Goal: Task Accomplishment & Management: Complete application form

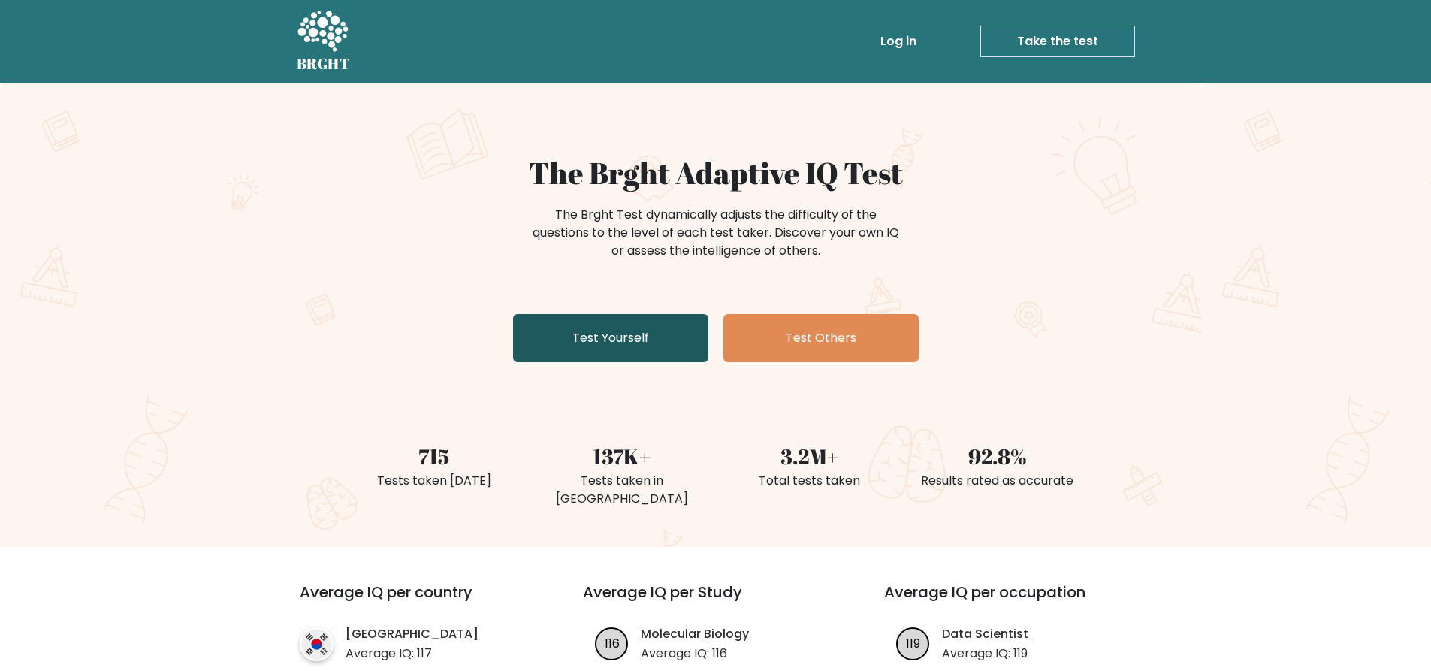
click at [602, 322] on link "Test Yourself" at bounding box center [610, 338] width 195 height 48
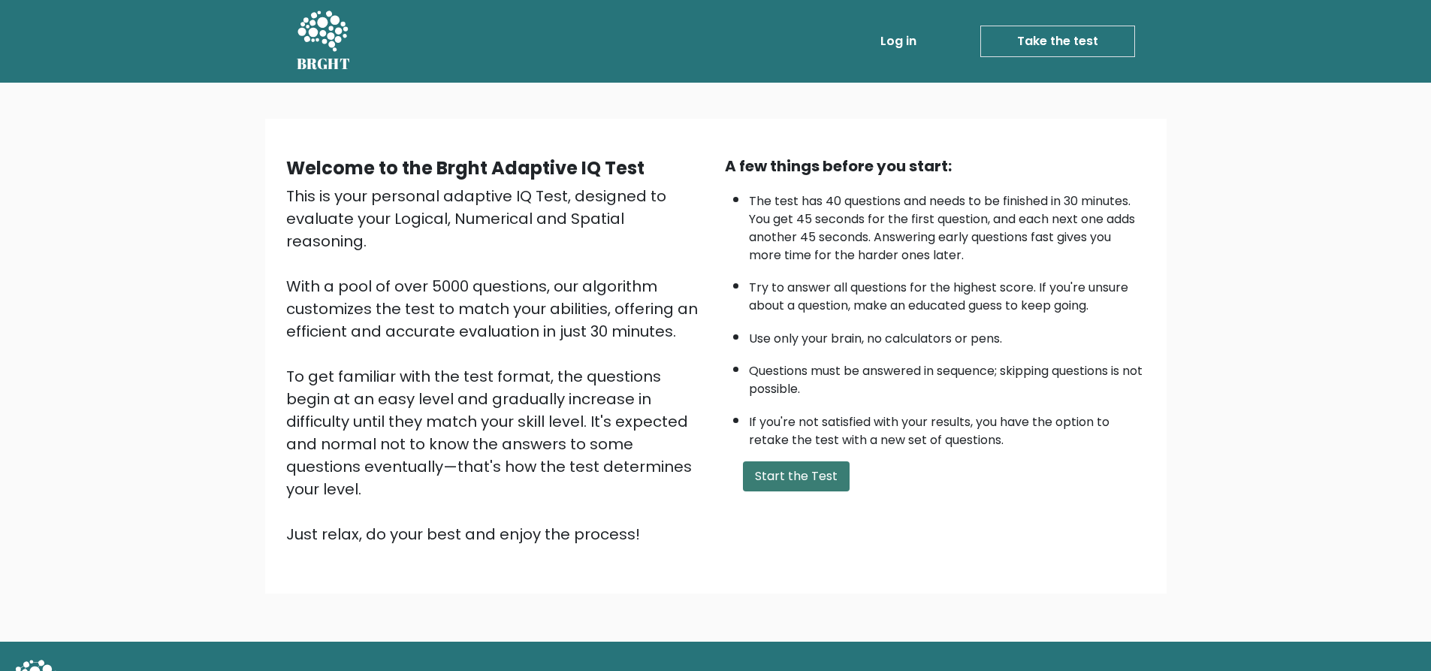
click at [772, 484] on button "Start the Test" at bounding box center [796, 476] width 107 height 30
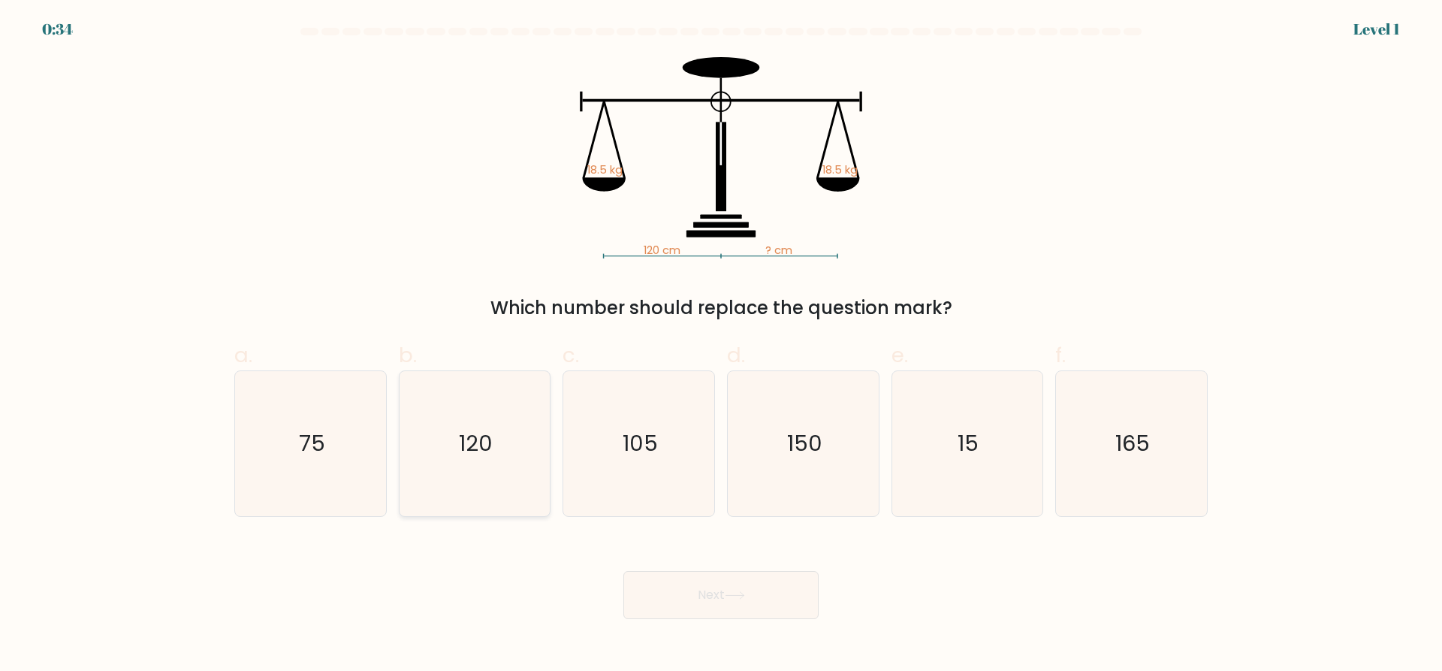
click at [501, 458] on icon "120" at bounding box center [474, 443] width 145 height 145
click at [721, 345] on input "b. 120" at bounding box center [721, 341] width 1 height 10
radio input "true"
click at [722, 593] on button "Next" at bounding box center [720, 595] width 195 height 48
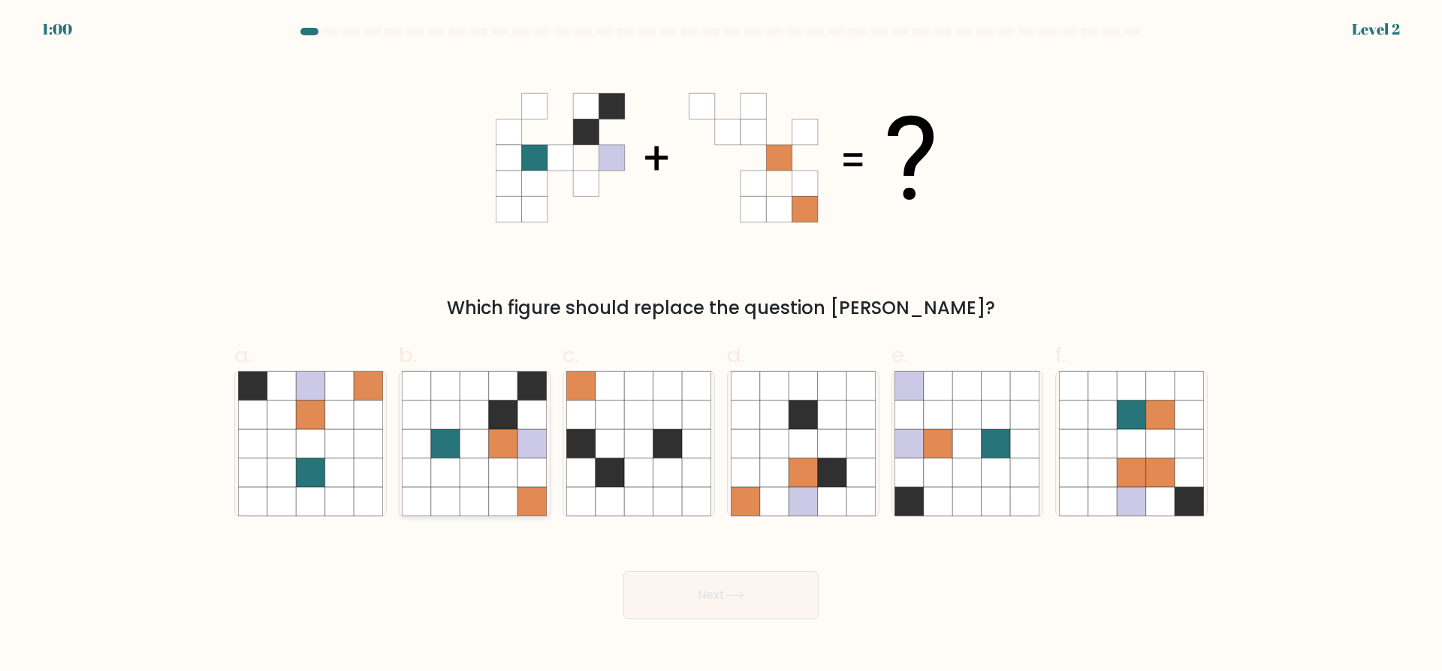
click at [532, 434] on icon at bounding box center [532, 443] width 29 height 29
click at [721, 345] on input "b." at bounding box center [721, 341] width 1 height 10
radio input "true"
click at [728, 587] on button "Next" at bounding box center [720, 595] width 195 height 48
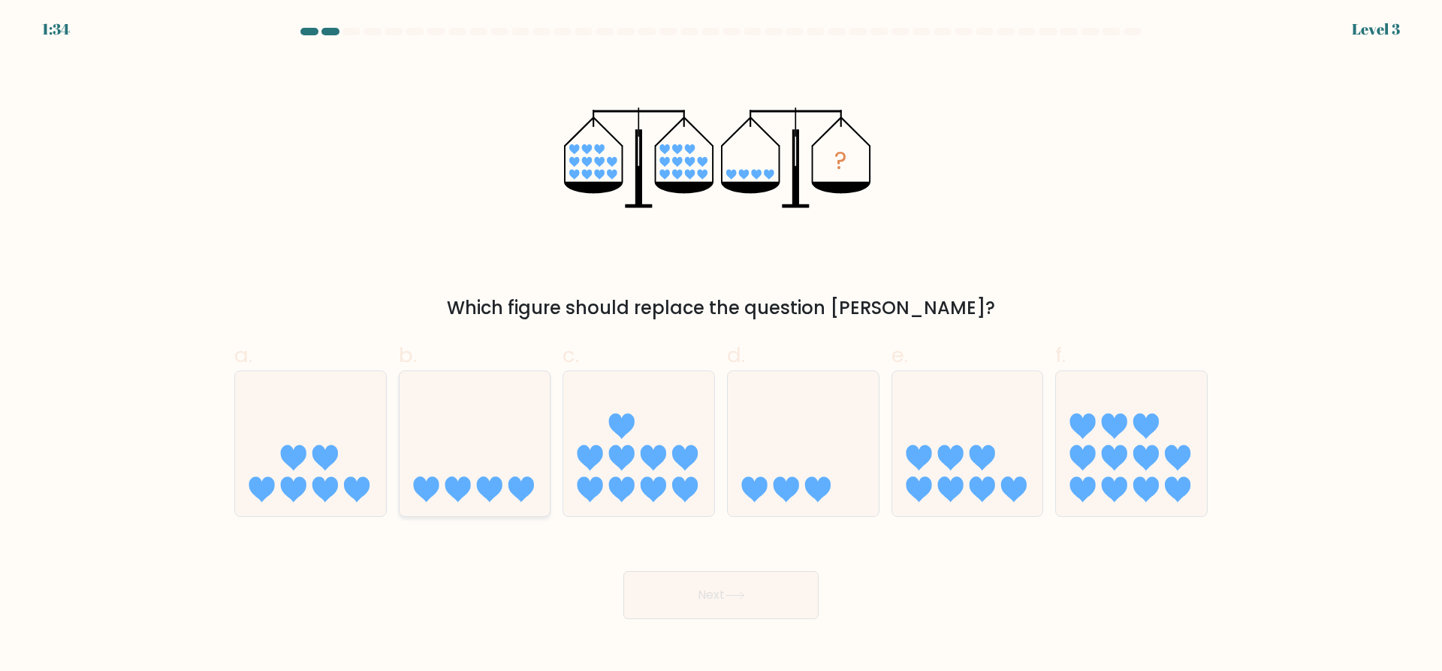
click at [473, 457] on icon at bounding box center [475, 444] width 151 height 125
click at [721, 345] on input "b." at bounding box center [721, 341] width 1 height 10
radio input "true"
click at [735, 593] on icon at bounding box center [735, 595] width 20 height 8
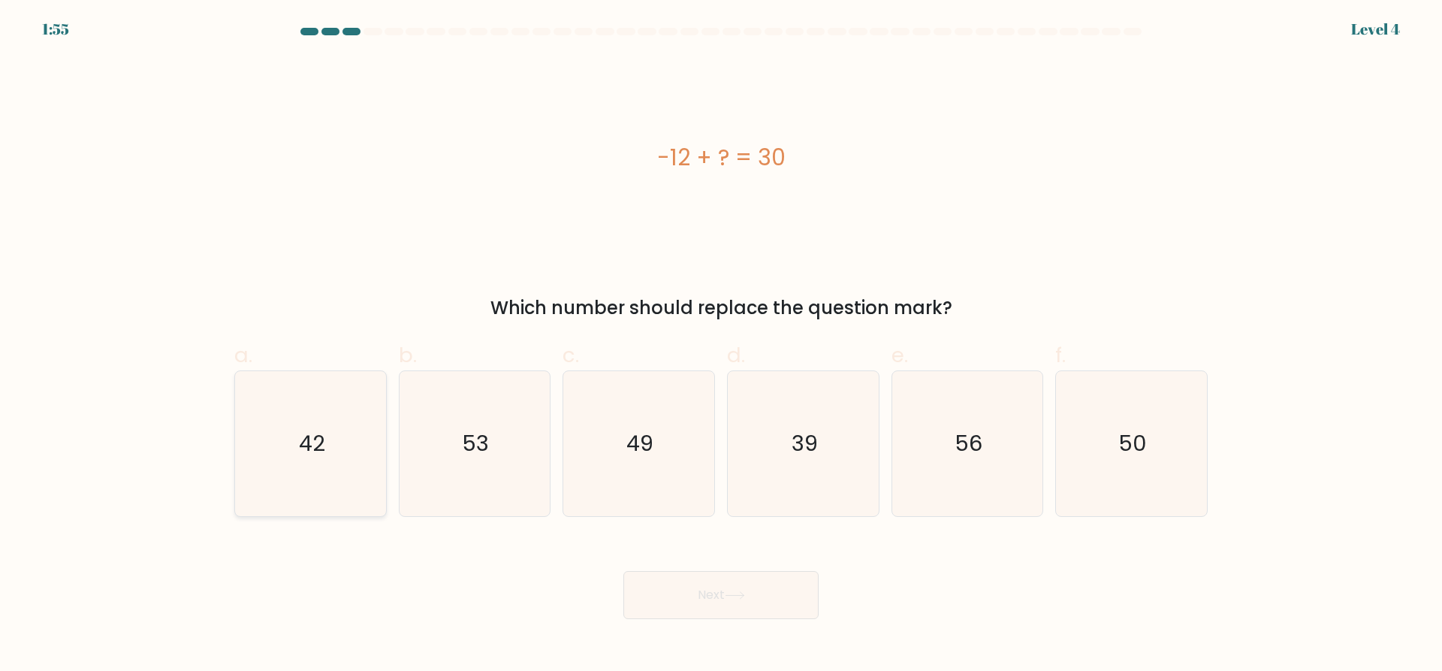
click at [345, 459] on icon "42" at bounding box center [310, 443] width 145 height 145
click at [721, 345] on input "a. 42" at bounding box center [721, 341] width 1 height 10
radio input "true"
click at [749, 605] on button "Next" at bounding box center [720, 595] width 195 height 48
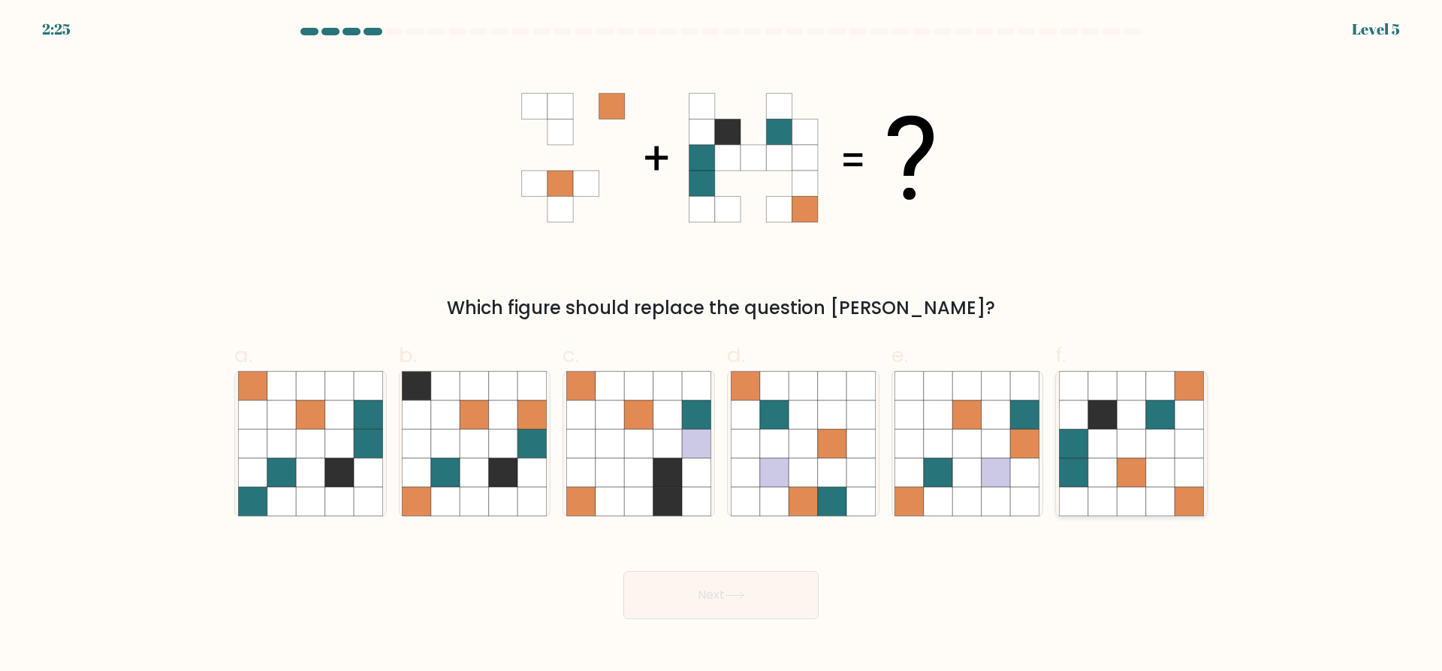
click at [1182, 466] on icon at bounding box center [1189, 472] width 29 height 29
click at [722, 345] on input "f." at bounding box center [721, 341] width 1 height 10
radio input "true"
click at [728, 611] on button "Next" at bounding box center [720, 595] width 195 height 48
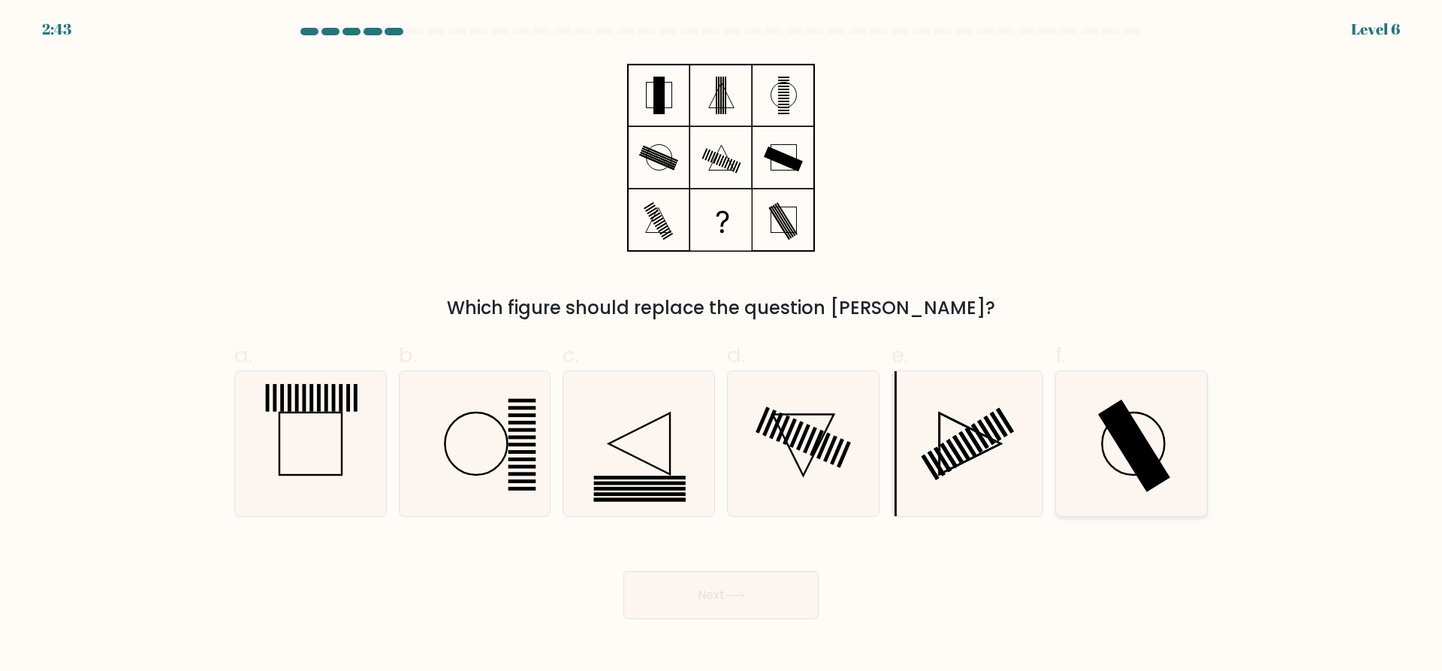
click at [1105, 428] on circle at bounding box center [1133, 443] width 62 height 62
click at [722, 345] on input "f." at bounding box center [721, 341] width 1 height 10
radio input "true"
click at [728, 585] on button "Next" at bounding box center [720, 595] width 195 height 48
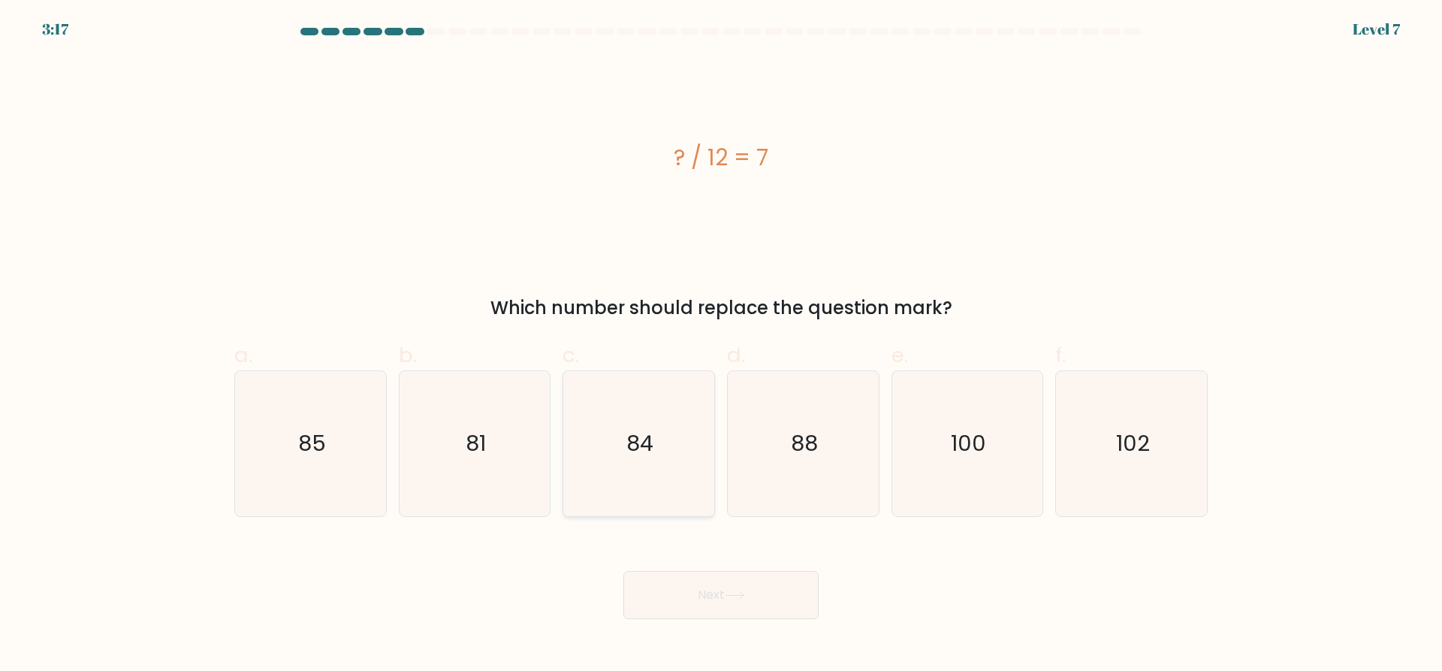
click at [679, 484] on icon "84" at bounding box center [638, 443] width 145 height 145
click at [721, 345] on input "c. 84" at bounding box center [721, 341] width 1 height 10
radio input "true"
click at [707, 573] on button "Next" at bounding box center [720, 595] width 195 height 48
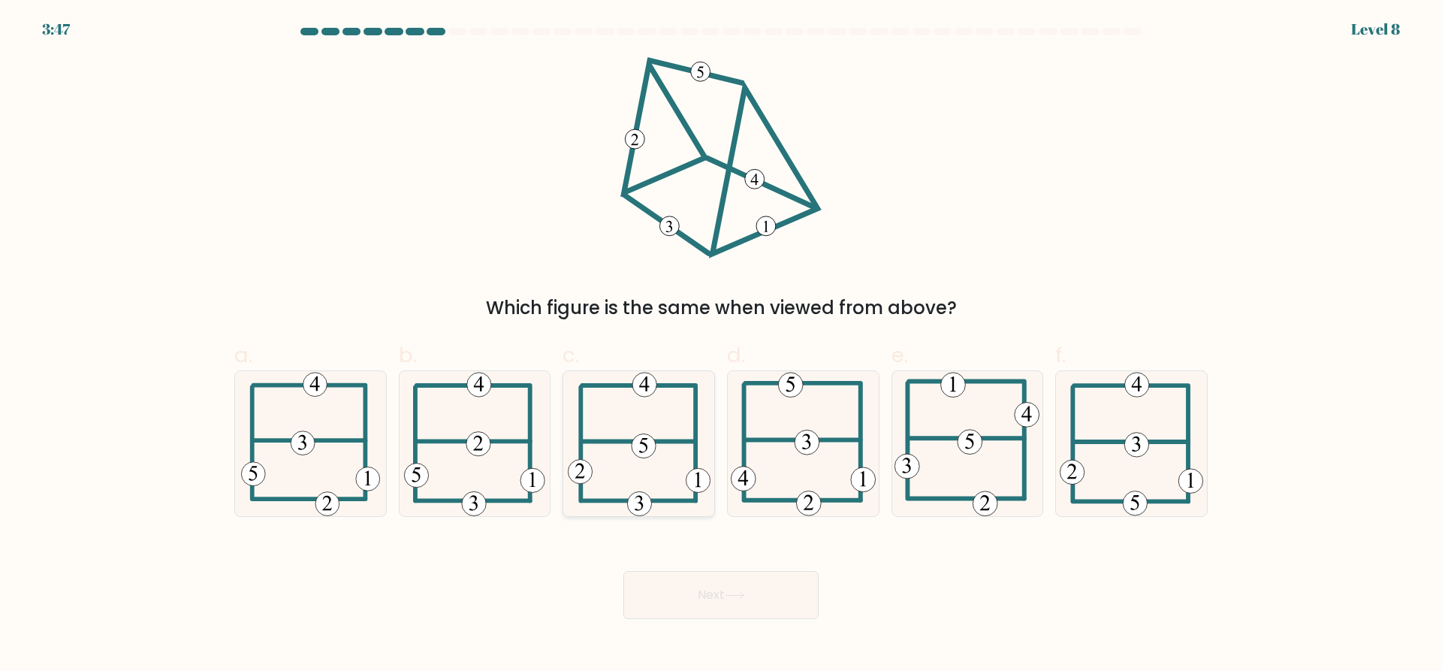
click at [647, 447] on icon at bounding box center [643, 445] width 8 height 15
click at [721, 345] on input "c." at bounding box center [721, 341] width 1 height 10
radio input "true"
click at [706, 593] on button "Next" at bounding box center [720, 595] width 195 height 48
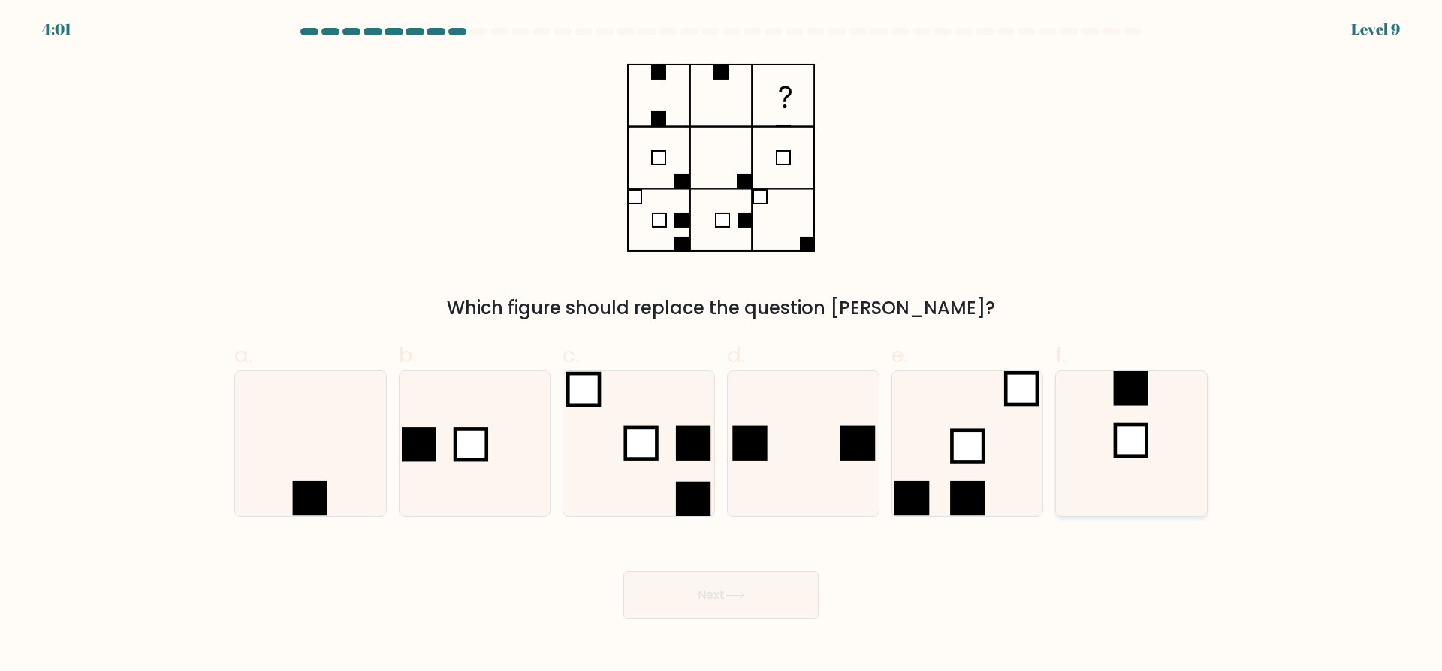
click at [1057, 390] on div at bounding box center [1131, 443] width 152 height 146
click at [722, 345] on input "f." at bounding box center [721, 341] width 1 height 10
radio input "true"
click at [699, 626] on body "4:00 Level 9" at bounding box center [721, 335] width 1442 height 671
click at [725, 596] on button "Next" at bounding box center [720, 595] width 195 height 48
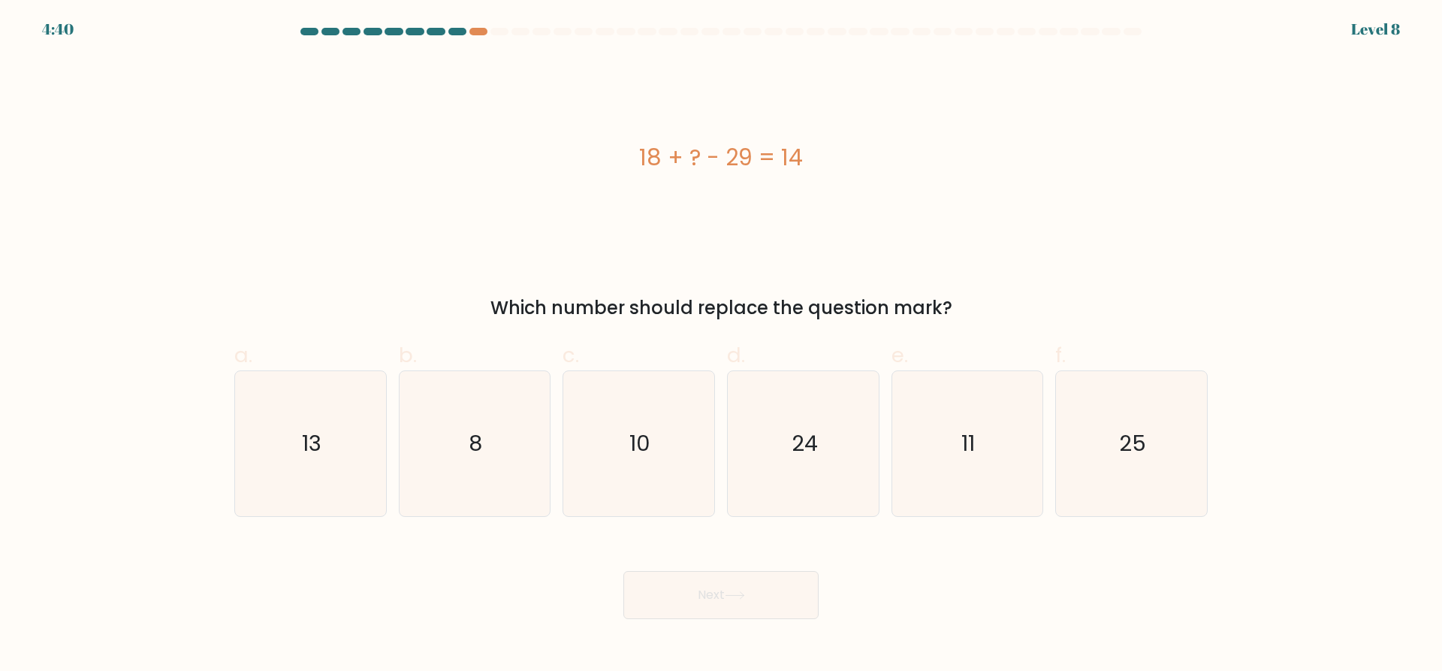
click at [709, 194] on div "18 + ? - 29 = 14" at bounding box center [720, 157] width 973 height 201
click at [1094, 412] on icon "25" at bounding box center [1131, 443] width 145 height 145
click at [722, 345] on input "f. 25" at bounding box center [721, 341] width 1 height 10
radio input "true"
click at [799, 614] on button "Next" at bounding box center [720, 595] width 195 height 48
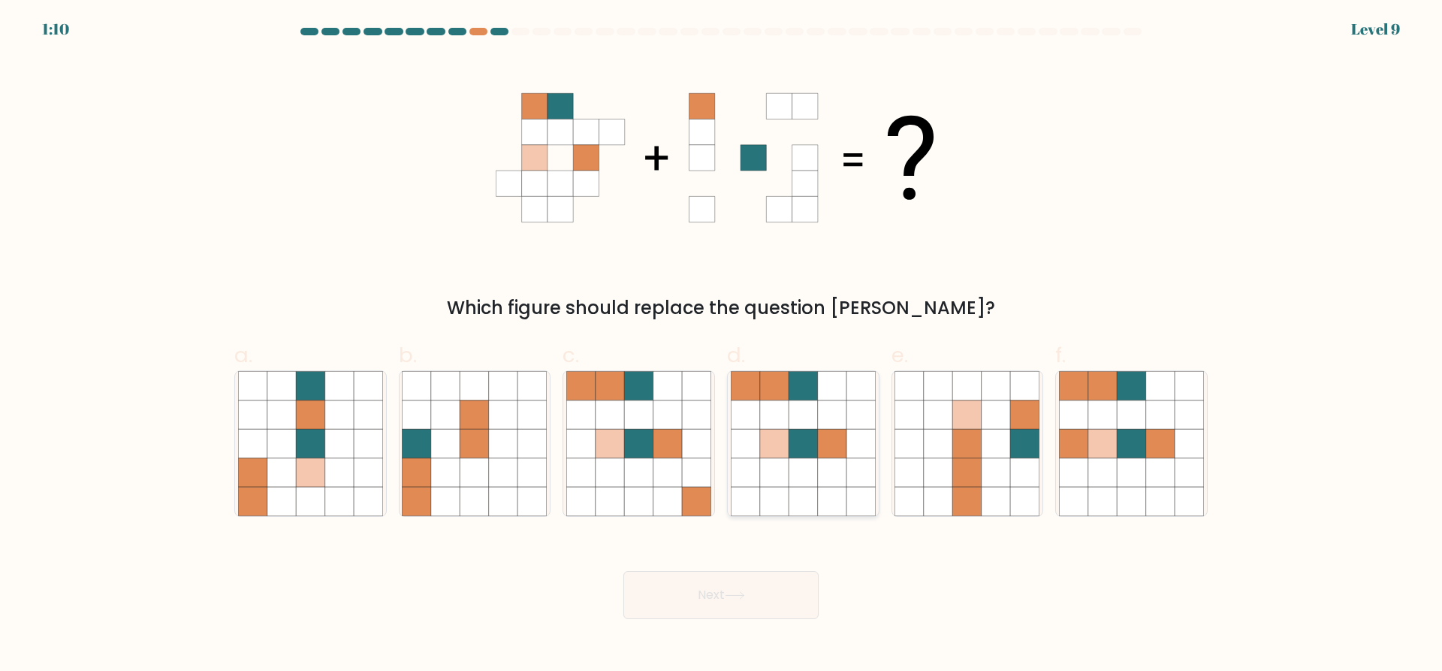
click at [840, 469] on icon at bounding box center [832, 472] width 29 height 29
click at [722, 345] on input "d." at bounding box center [721, 341] width 1 height 10
radio input "true"
click at [771, 599] on button "Next" at bounding box center [720, 595] width 195 height 48
